Goal: Information Seeking & Learning: Learn about a topic

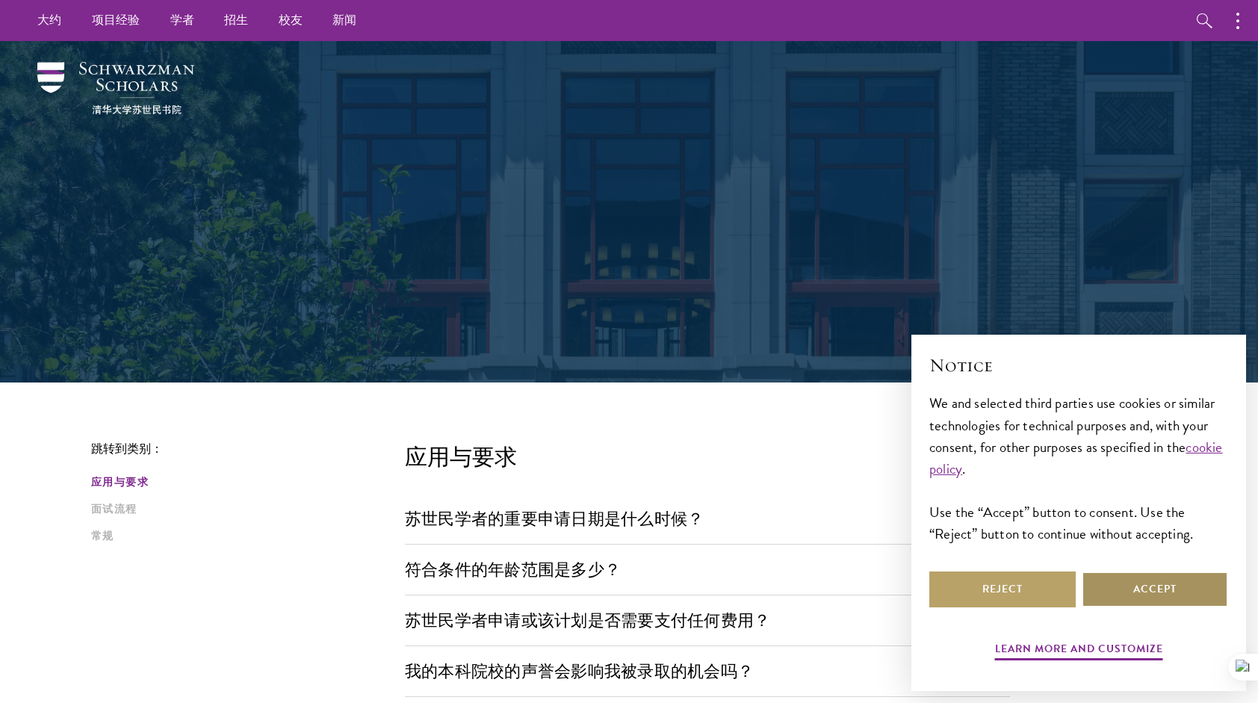
drag, startPoint x: 1163, startPoint y: 598, endPoint x: 1147, endPoint y: 599, distance: 16.5
click at [1162, 598] on button "Accept" at bounding box center [1155, 590] width 146 height 36
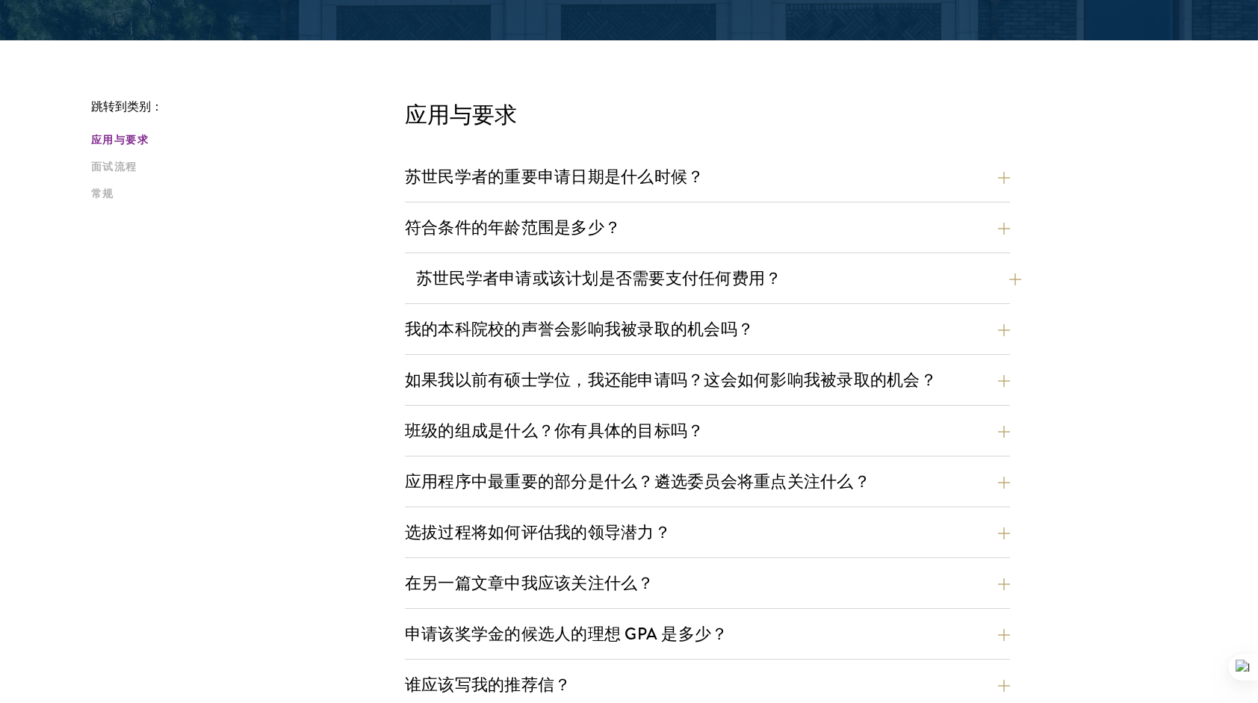
scroll to position [374, 0]
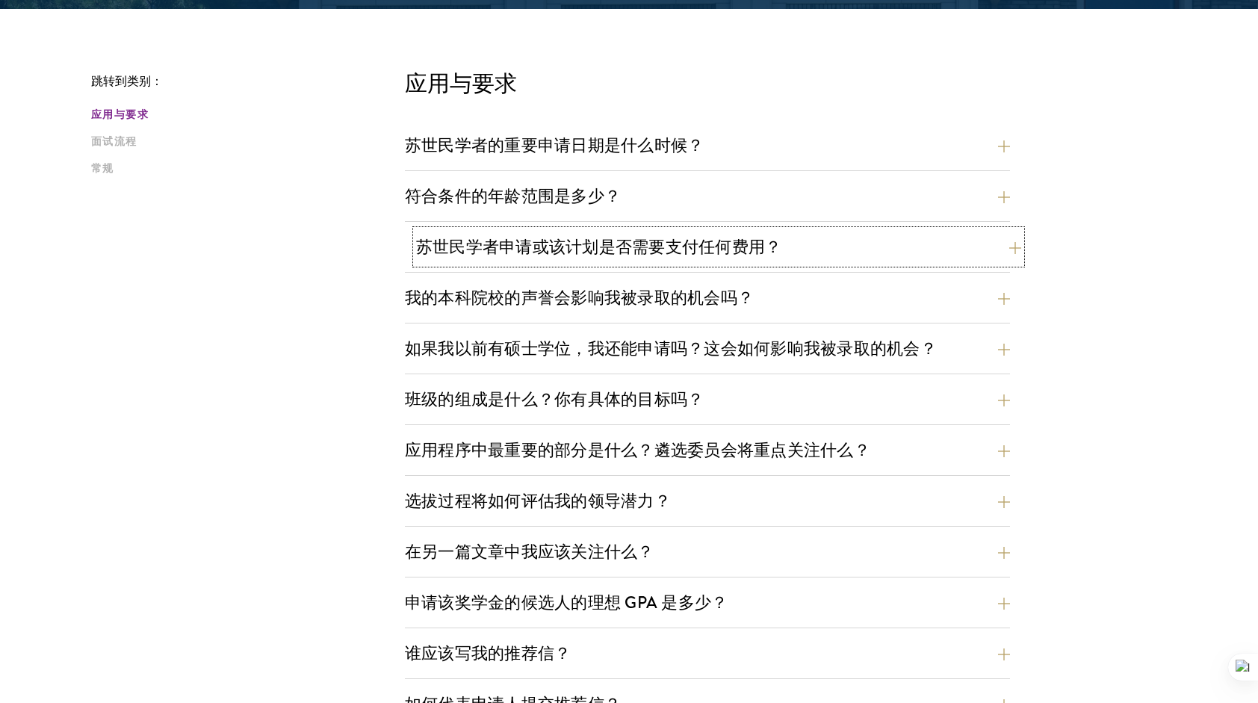
click at [671, 252] on button "苏世民学者申请或该计划是否需要支付任何费用？" at bounding box center [718, 247] width 605 height 34
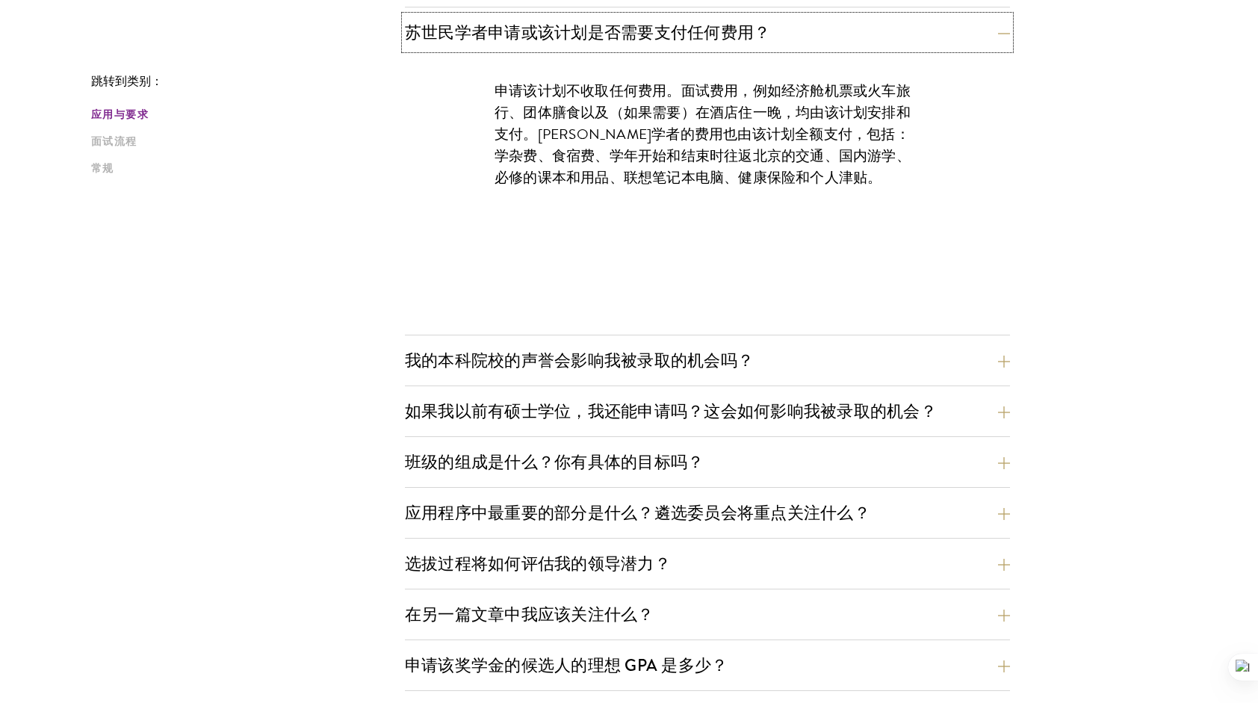
scroll to position [598, 0]
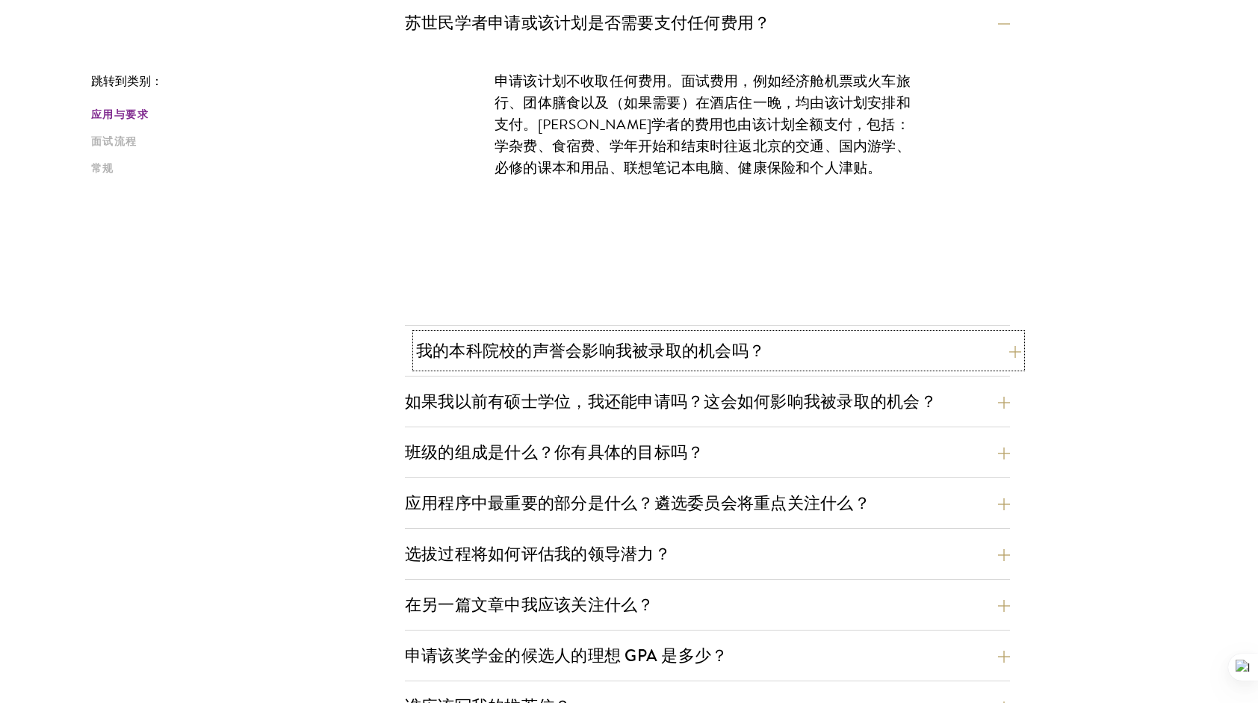
click at [755, 351] on button "我的本科院校的声誉会影响我被录取的机会吗？" at bounding box center [718, 351] width 605 height 34
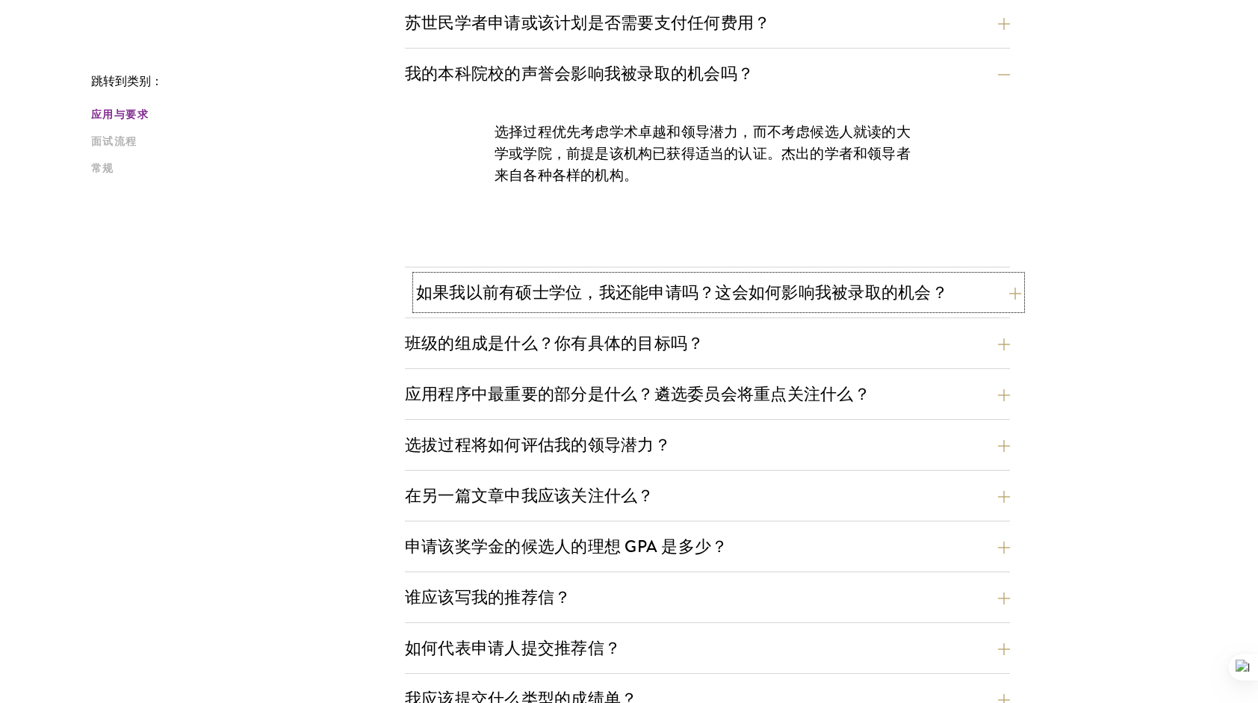
click at [741, 288] on button "如果我以前有硕士学位，我还能申请吗？这会如何影响我被录取的机会？" at bounding box center [718, 293] width 605 height 34
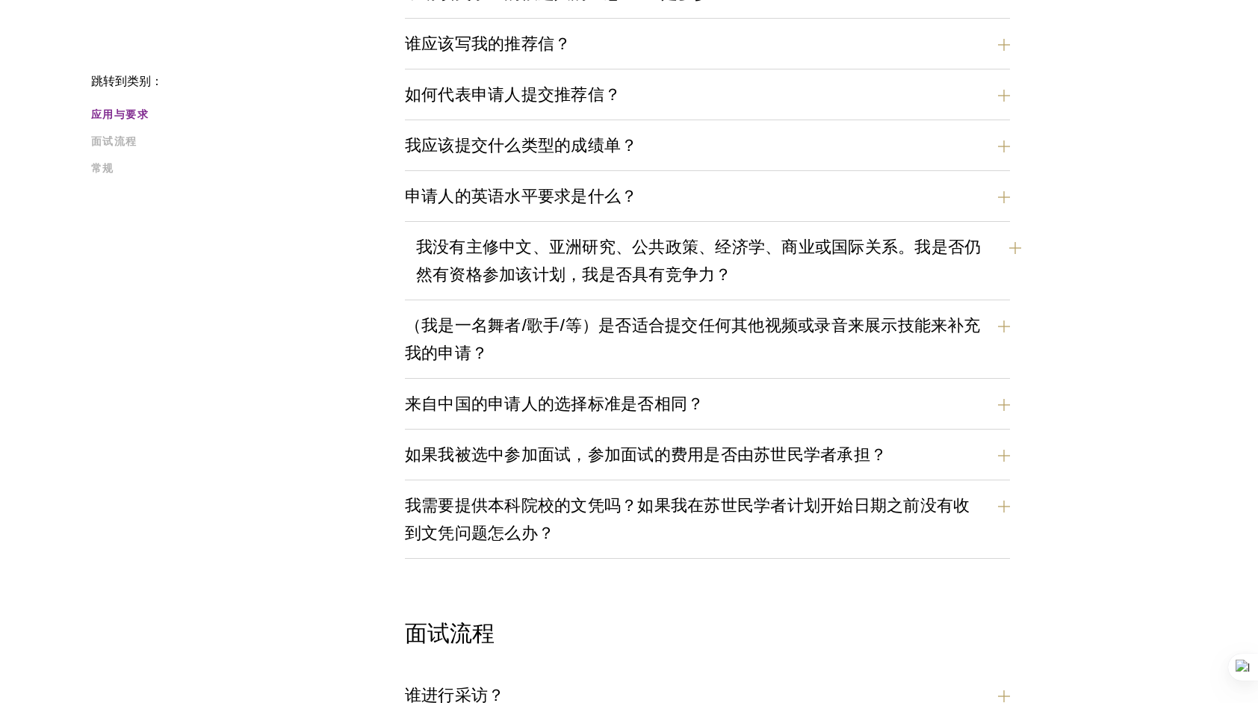
scroll to position [1195, 0]
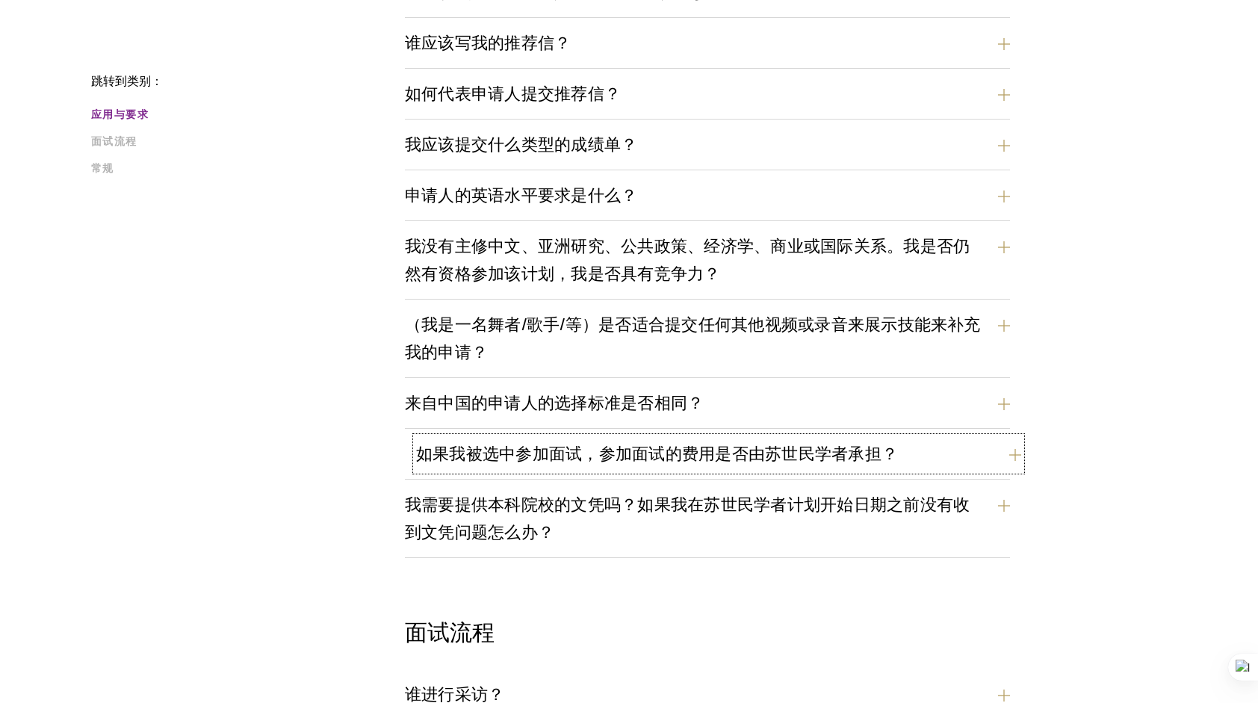
click at [698, 438] on button "如果我被选中参加面试，参加面试的费用是否由苏世民学者承担？" at bounding box center [718, 454] width 605 height 34
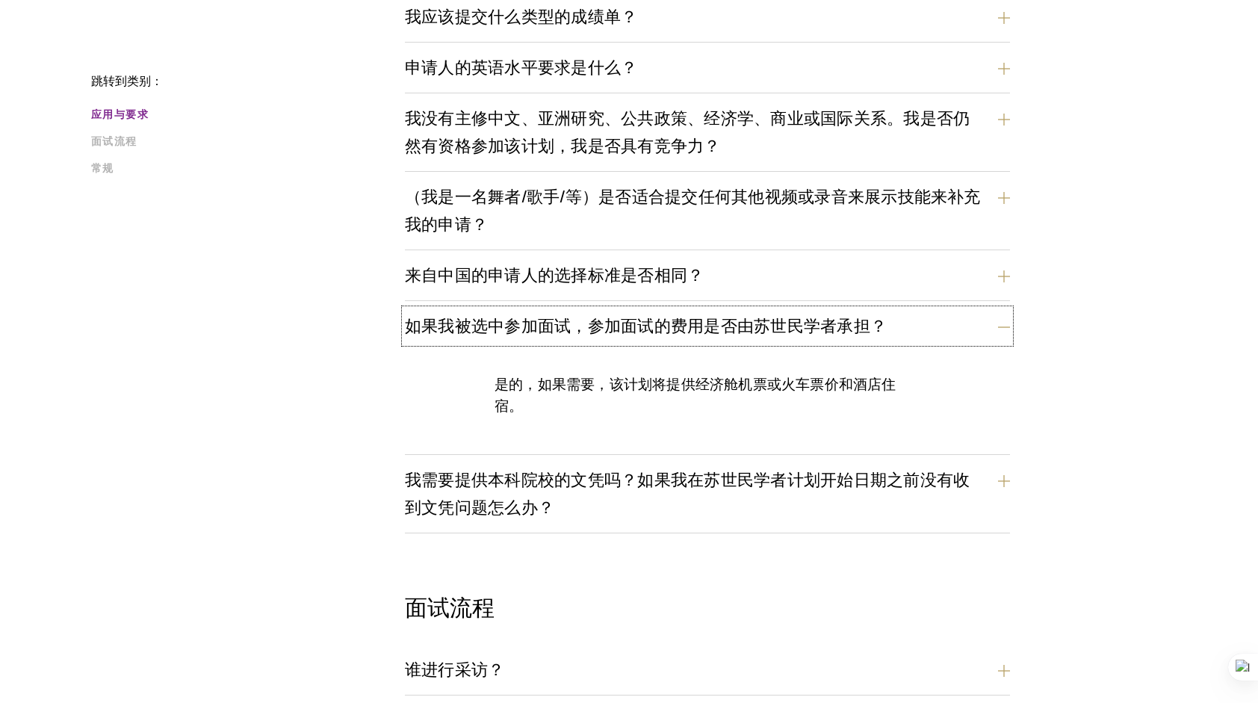
scroll to position [1133, 0]
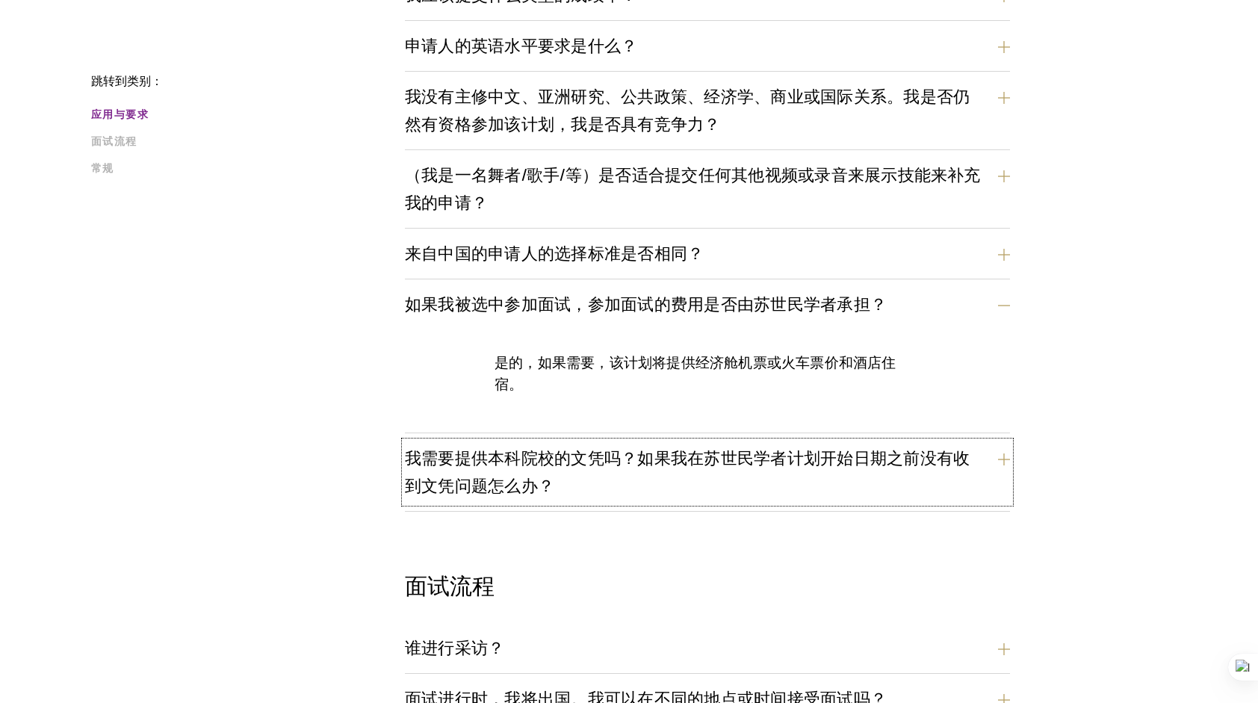
click at [705, 465] on button "我需要提供本科院校的文凭吗？如果我在苏世民学者计划开始日期之前没有收到文凭问题怎么办？" at bounding box center [707, 472] width 605 height 61
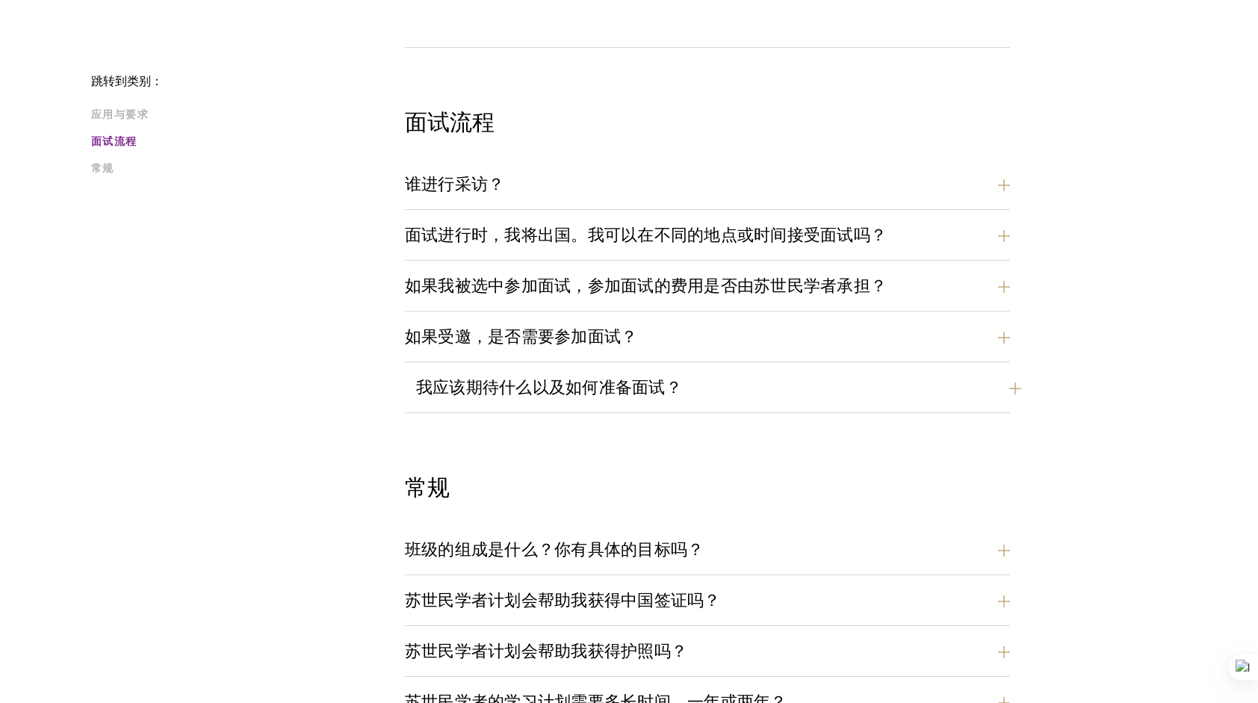
scroll to position [1731, 0]
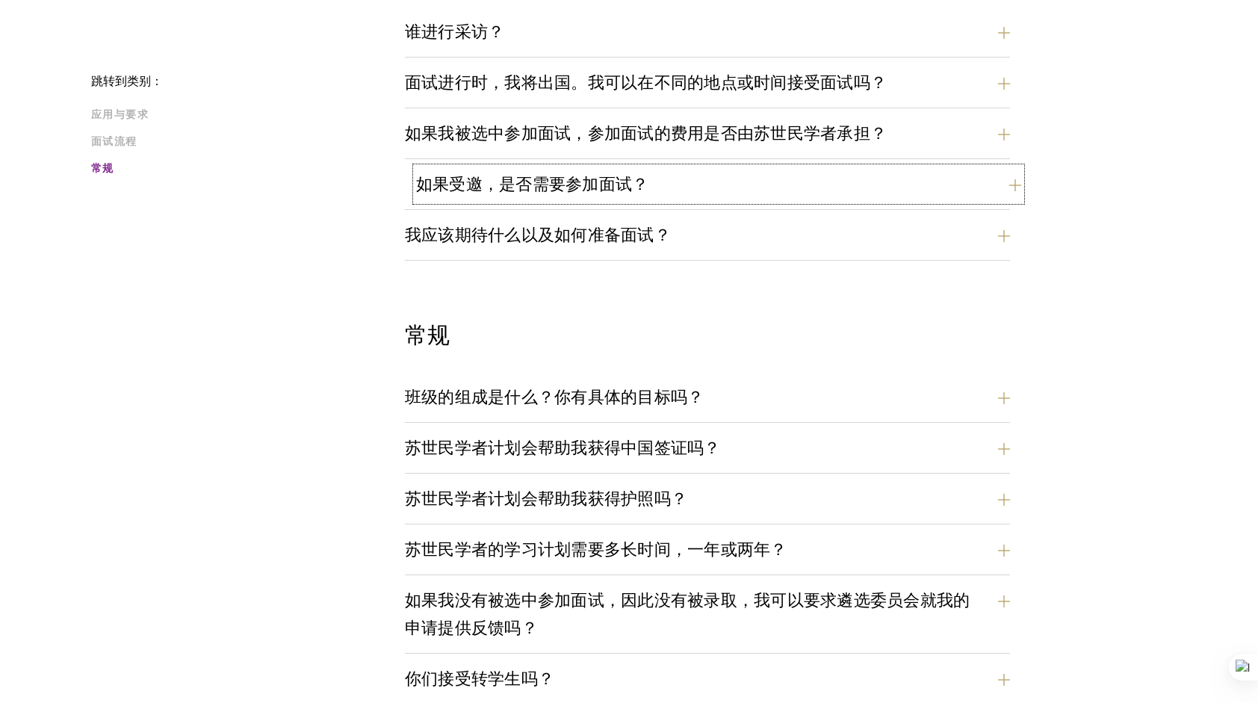
click at [653, 179] on button "如果受邀，是否需要参加面试？" at bounding box center [718, 184] width 605 height 34
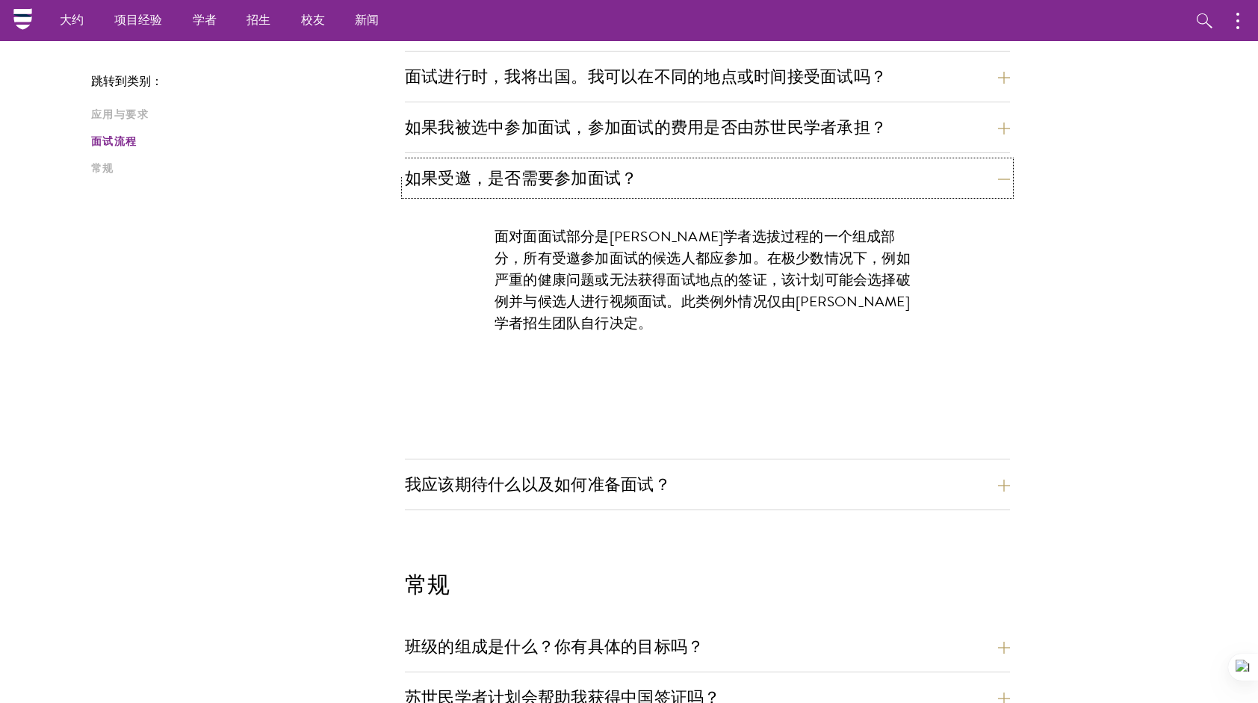
scroll to position [1647, 0]
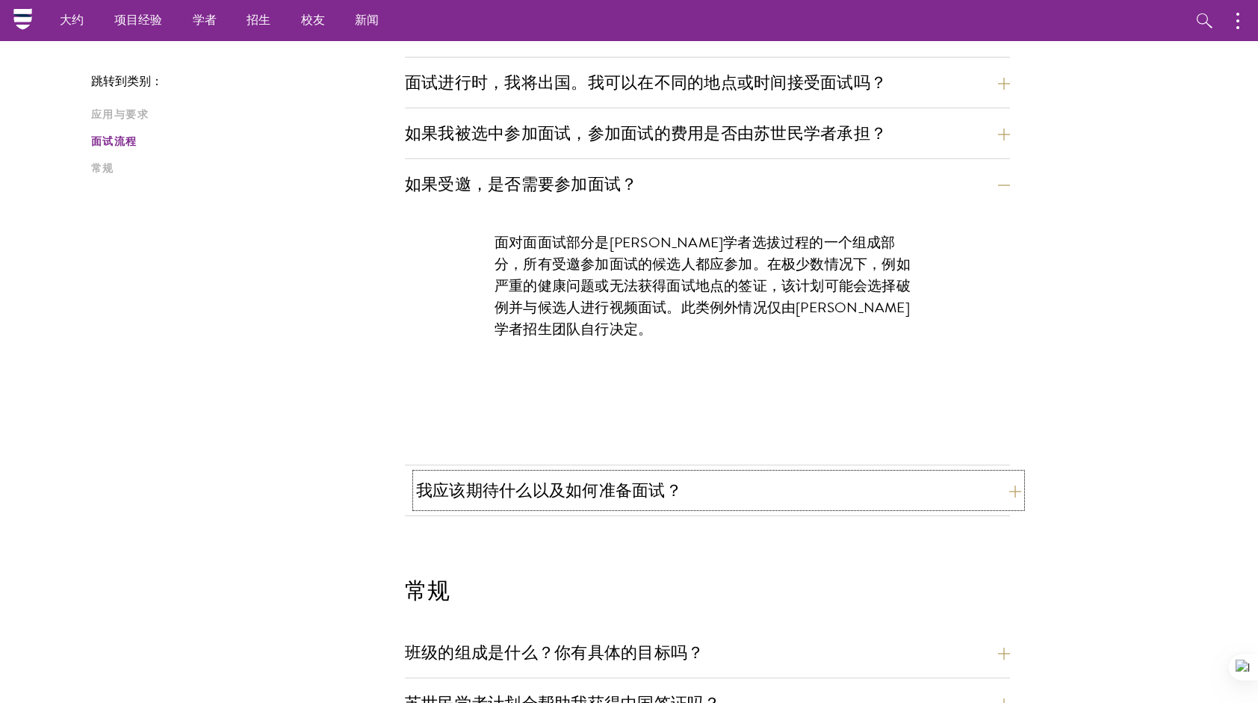
click at [662, 477] on button "我应该期待什么以及如何准备面试？" at bounding box center [718, 491] width 605 height 34
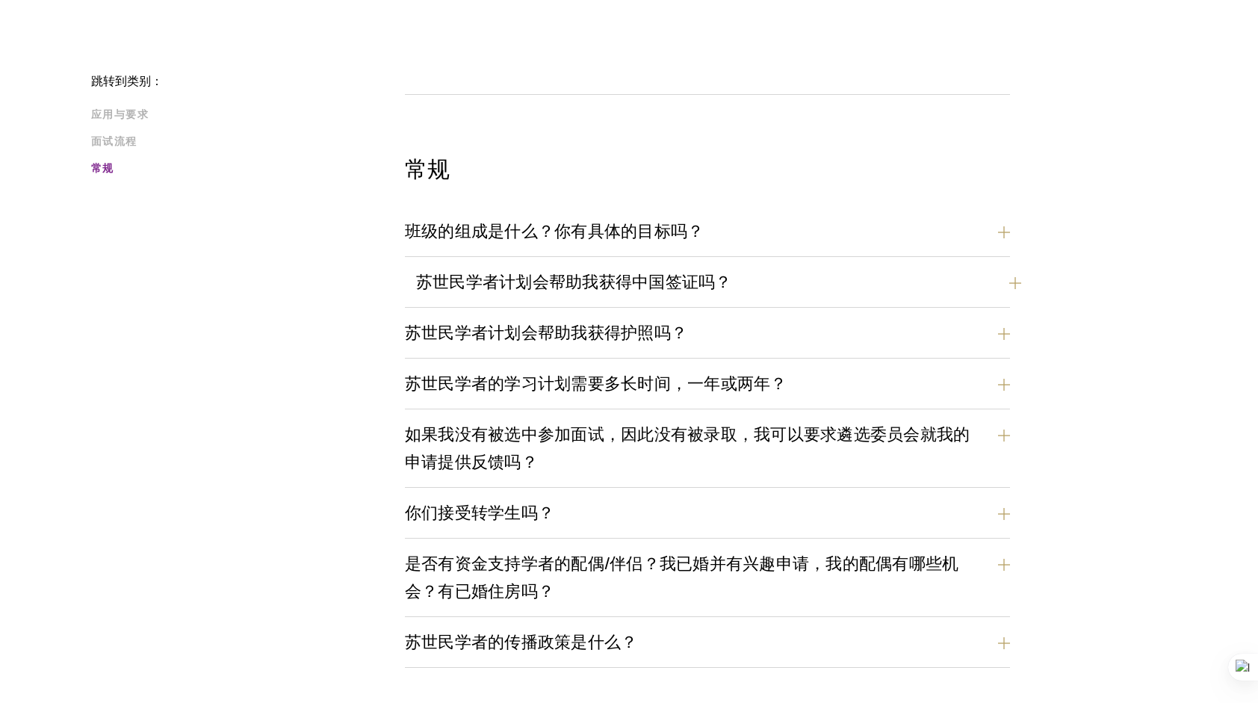
scroll to position [2991, 0]
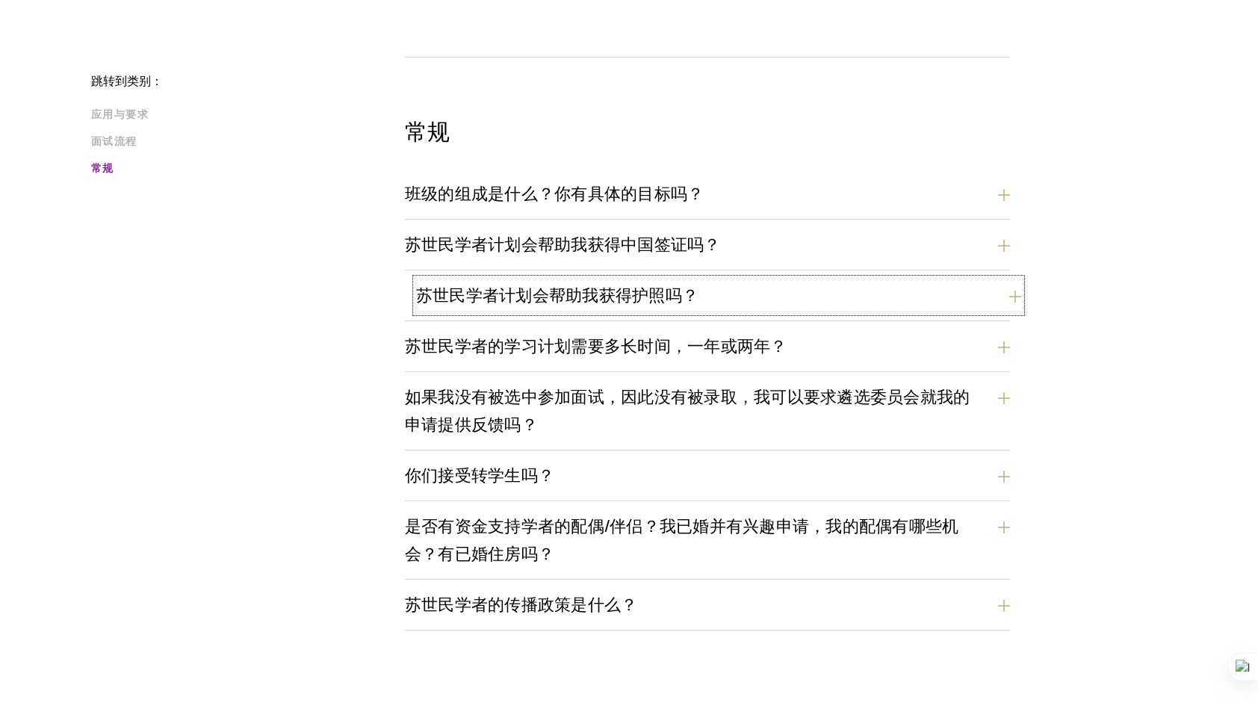
click at [669, 279] on button "苏世民学者计划会帮助我获得护照吗？" at bounding box center [718, 296] width 605 height 34
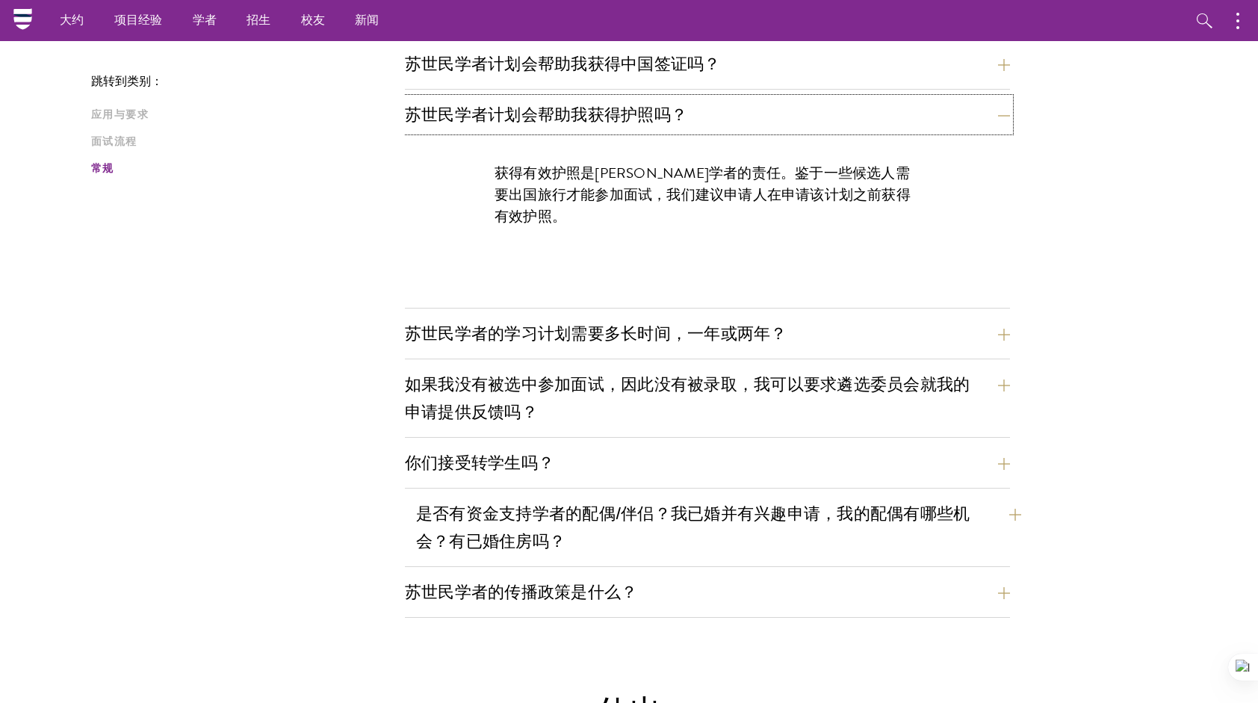
scroll to position [2020, 0]
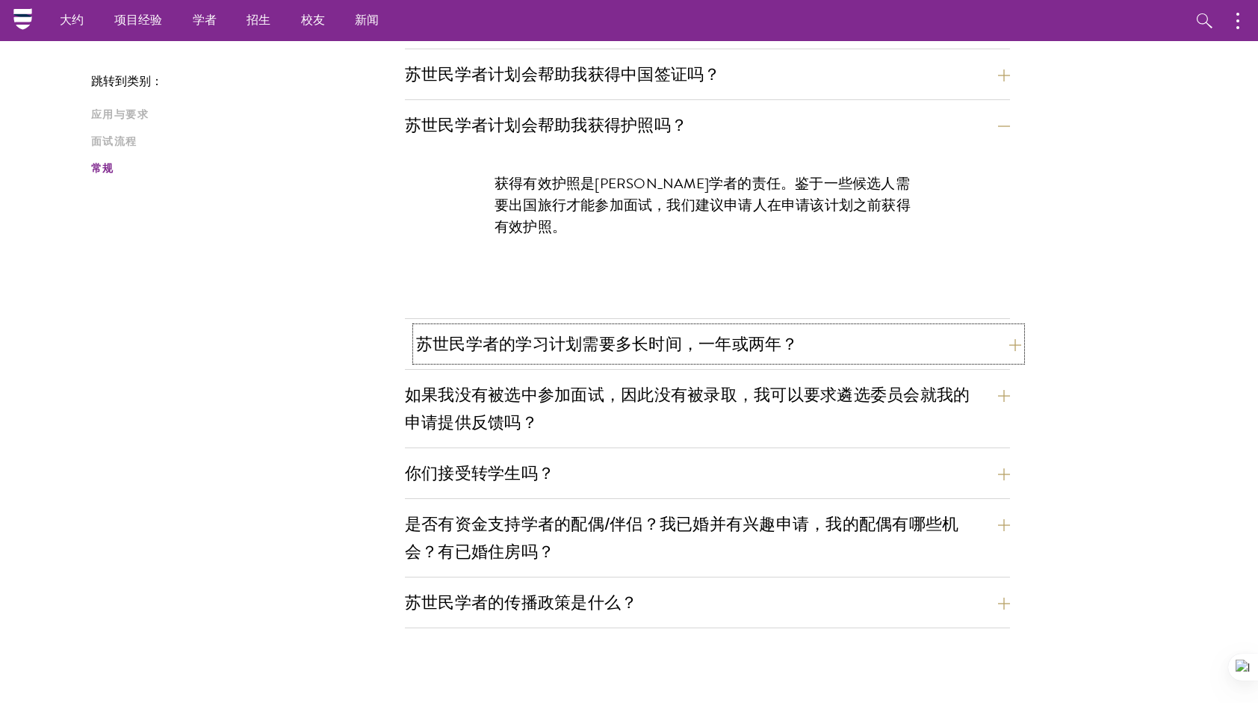
click at [678, 337] on button "苏世民学者的学习计划需要多长时间，一年或两年？" at bounding box center [718, 344] width 605 height 34
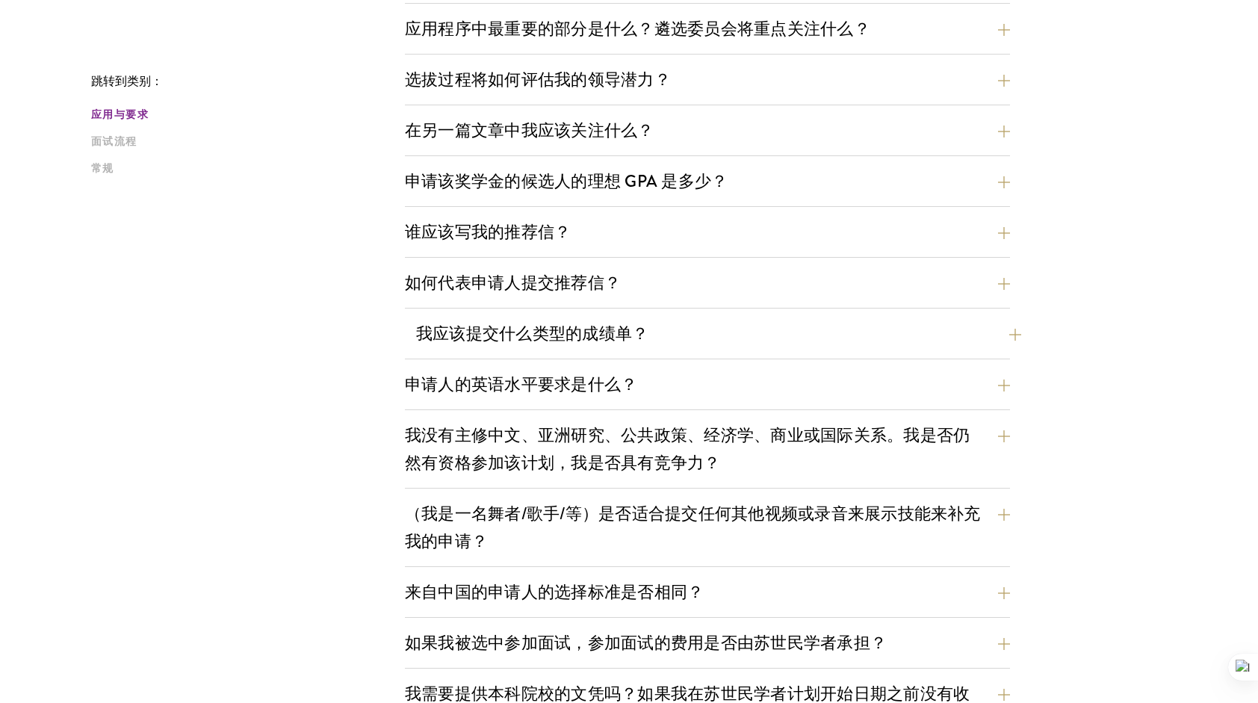
scroll to position [825, 0]
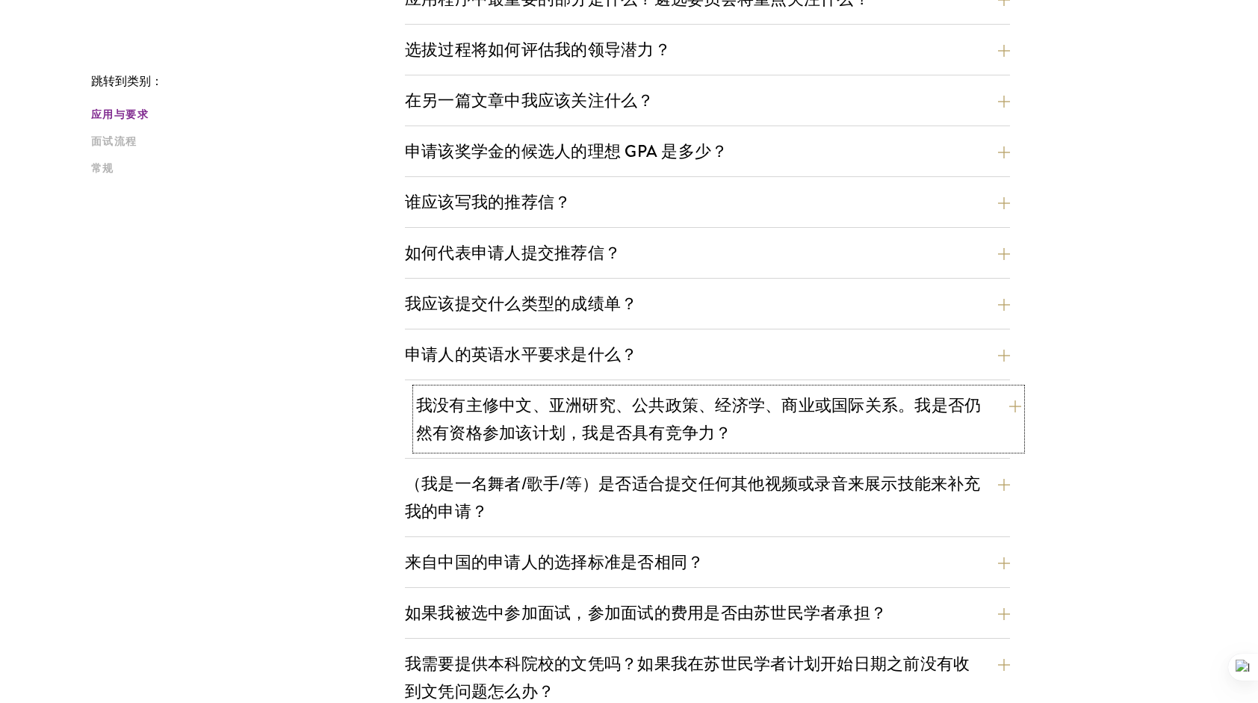
click at [619, 433] on button "我没有主修中文、亚洲研究、公共政策、经济学、商业或国际关系。我是否仍然有资格参加该计划，我是否具有竞争力？" at bounding box center [718, 418] width 605 height 61
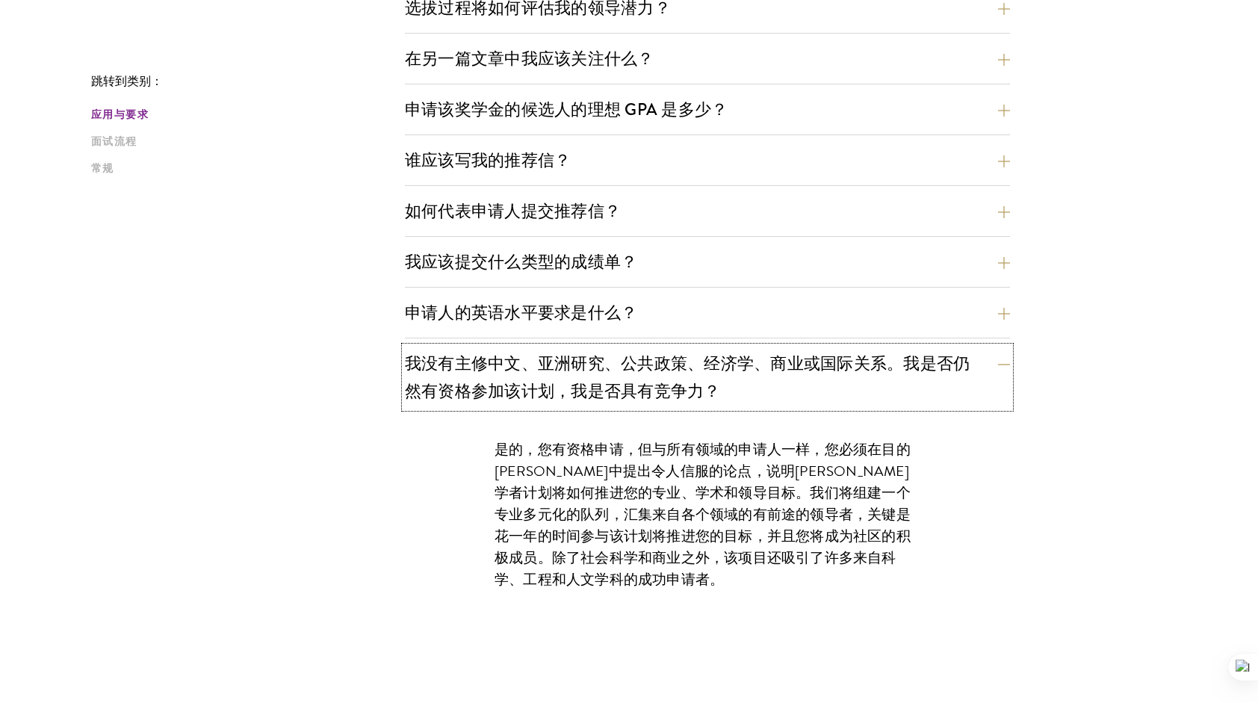
scroll to position [1124, 0]
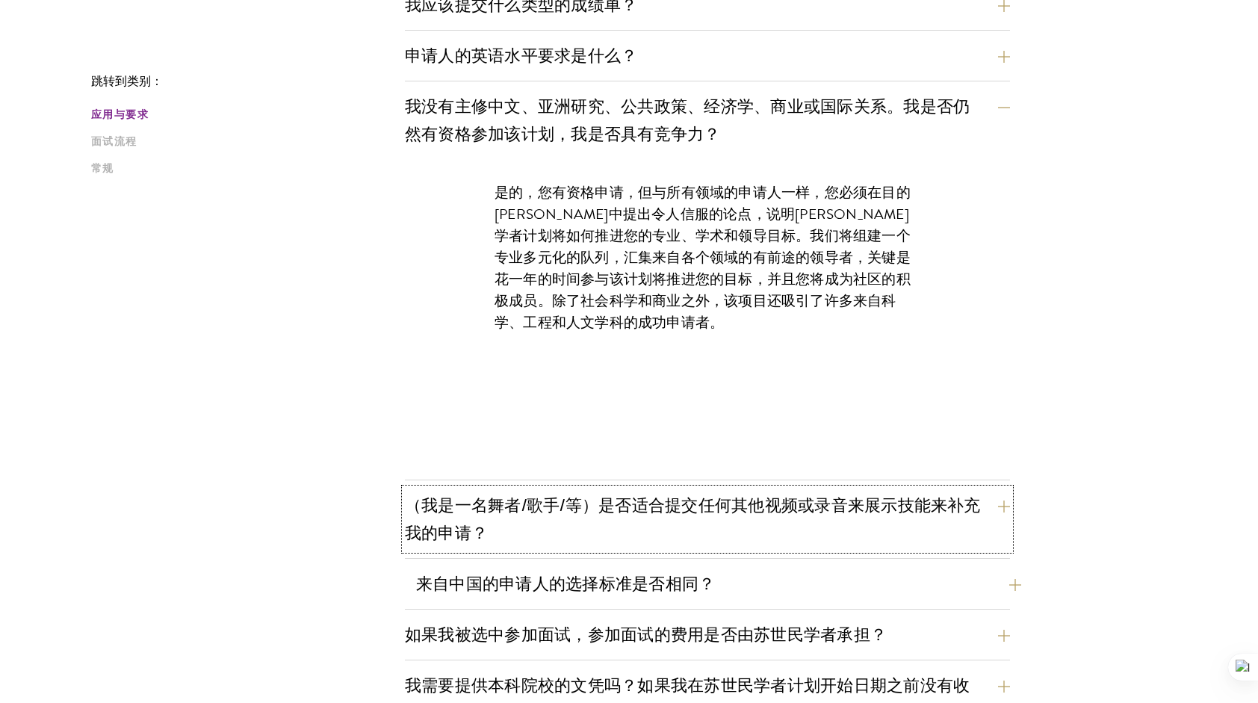
drag, startPoint x: 735, startPoint y: 515, endPoint x: 719, endPoint y: 514, distance: 16.5
click at [735, 515] on button "（我是一名舞者/歌手/等）是否适合提交任何其他视频或录音来展示技能来补充我的申请？" at bounding box center [707, 519] width 605 height 61
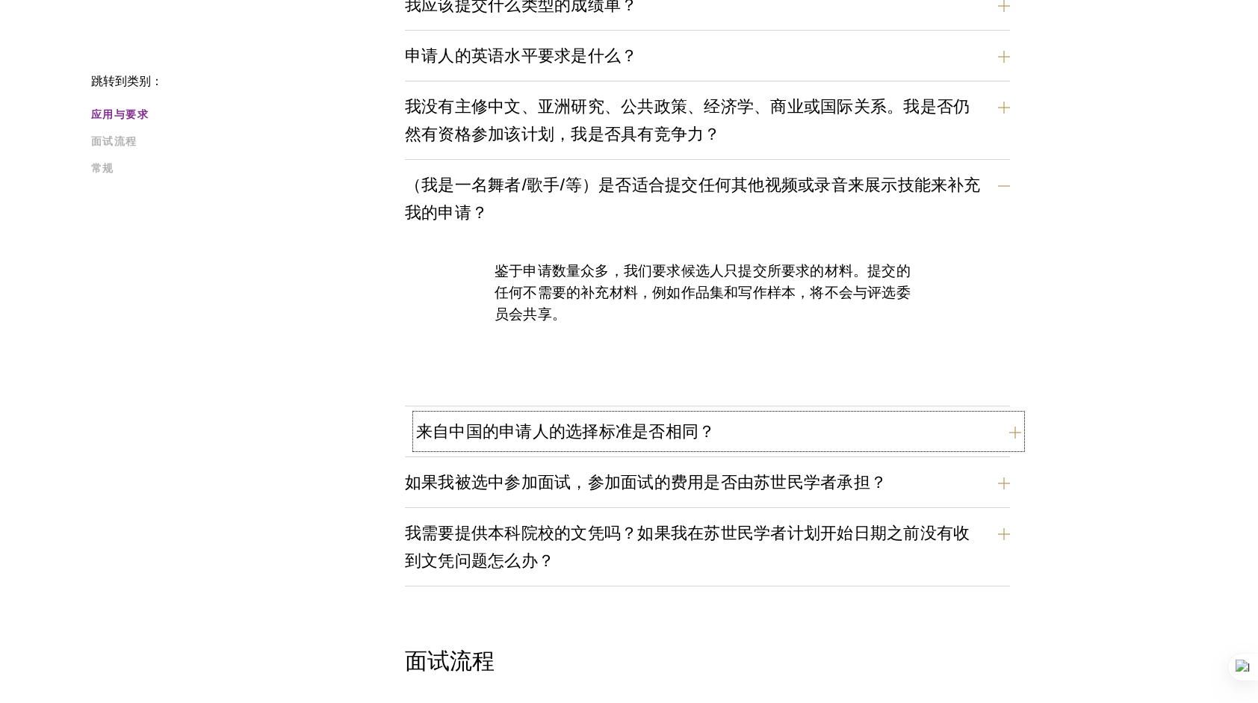
click at [652, 427] on button "来自中国的申请人的选择标准是否相同？" at bounding box center [718, 432] width 605 height 34
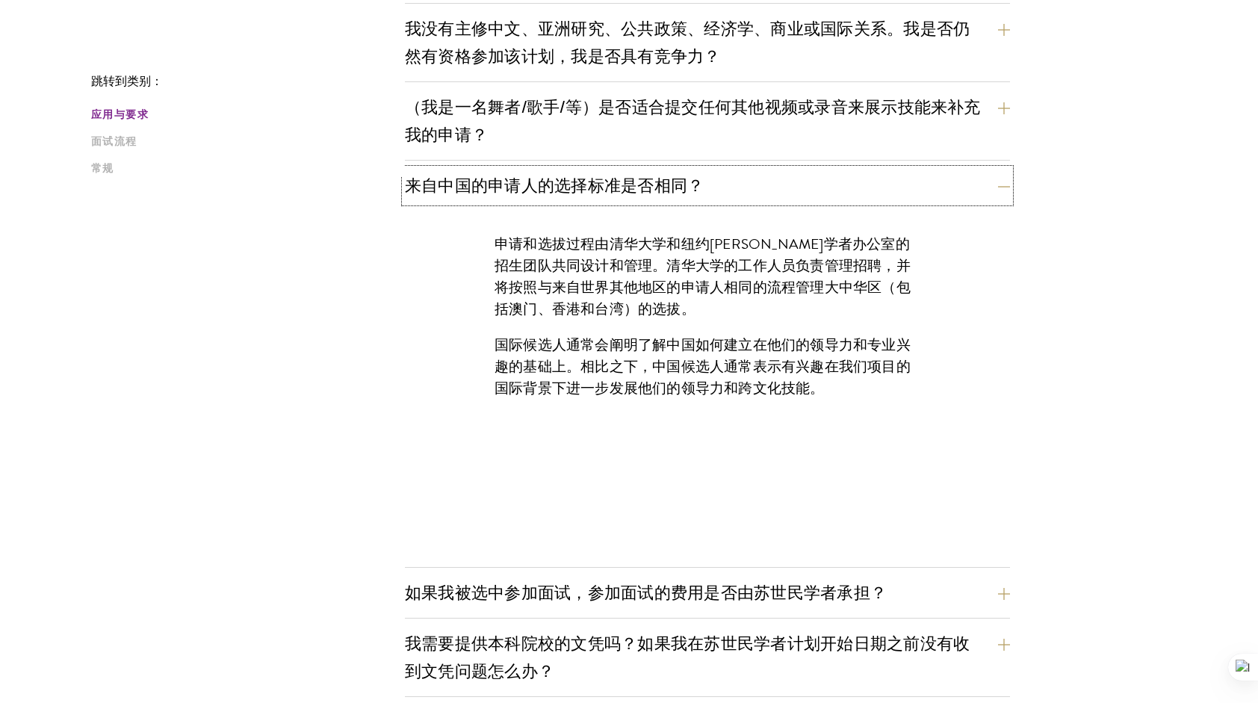
scroll to position [1422, 0]
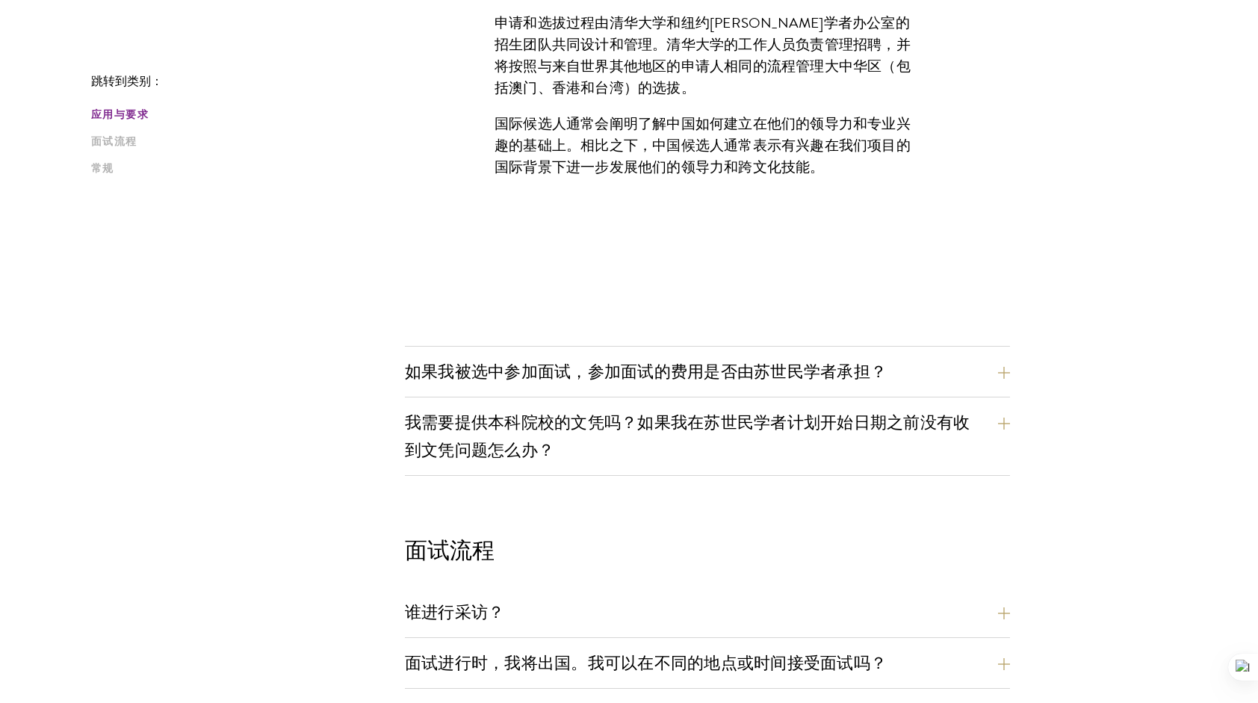
drag, startPoint x: 1150, startPoint y: 438, endPoint x: 1105, endPoint y: 450, distance: 46.6
click at [1146, 439] on div "跳转到类别： 应用与要求 面试流程 常规 应用与要求 [PERSON_NAME]学者的重要申请日期是什么时候？ 持中国大陆、香港、台湾、澳门护照或永久居民卡的…" at bounding box center [629, 217] width 1076 height 2394
click at [637, 372] on button "如果我被选中参加面试，参加面试的费用是否由苏世民学者承担？" at bounding box center [718, 372] width 605 height 34
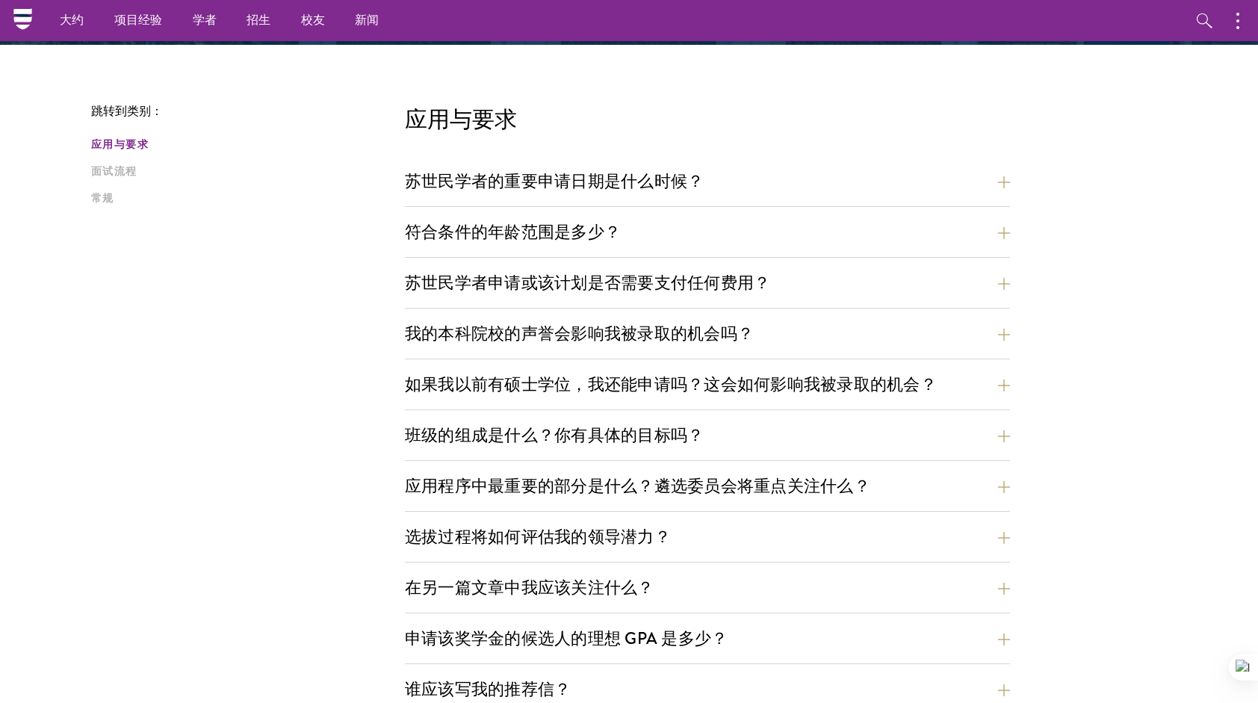
scroll to position [302, 0]
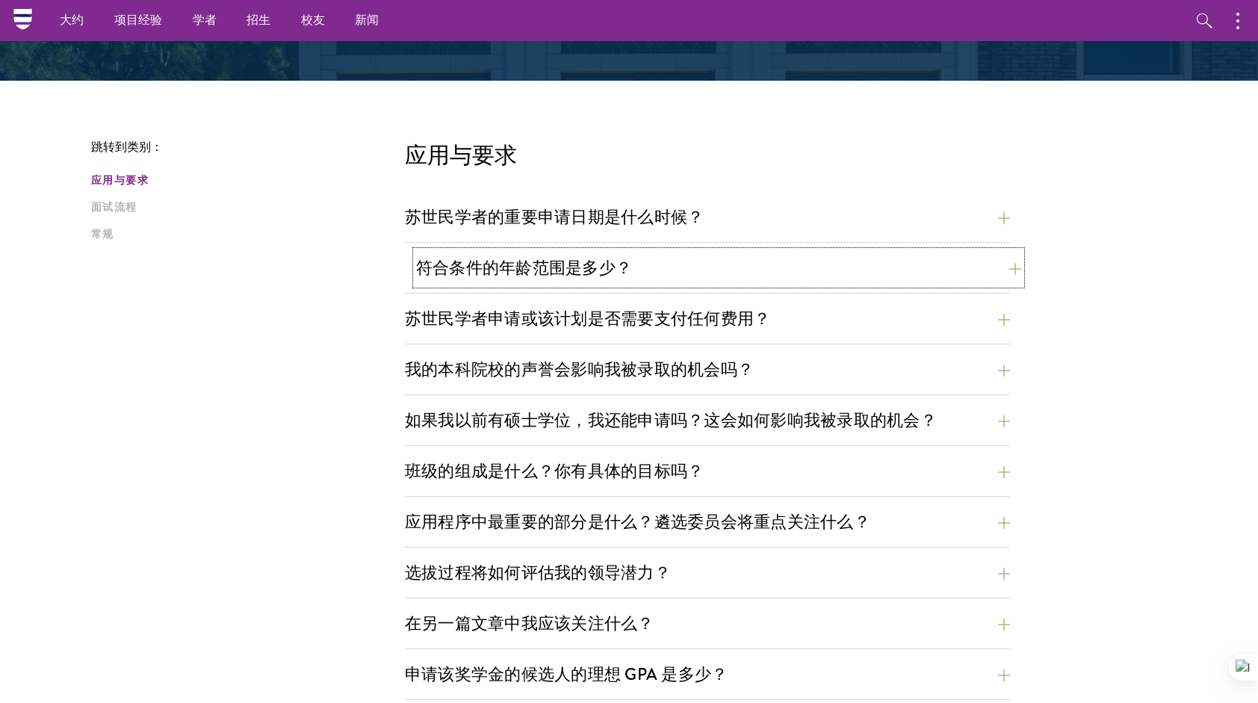
click at [574, 278] on button "符合条件的年龄范围是多少？" at bounding box center [718, 268] width 605 height 34
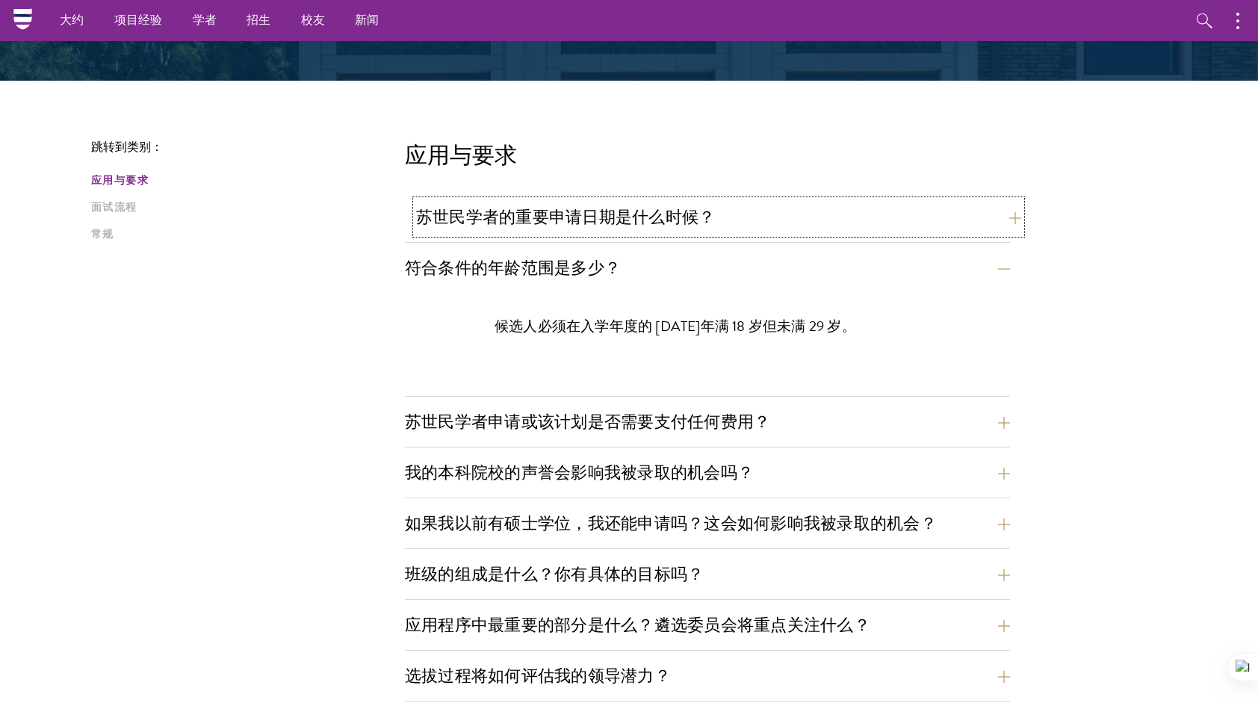
click at [663, 220] on button "苏世民学者的重要申请日期是什么时候？" at bounding box center [718, 217] width 605 height 34
